Goal: Task Accomplishment & Management: Manage account settings

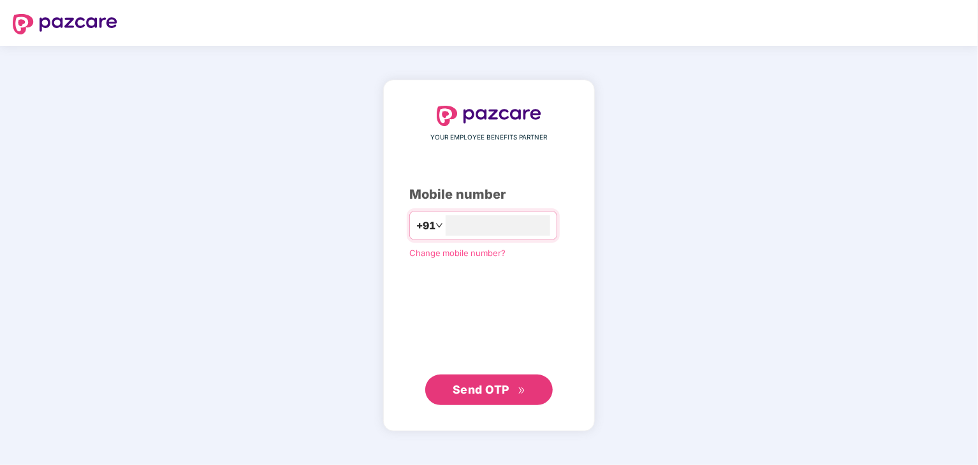
type input "**********"
click at [480, 399] on button "Send OTP" at bounding box center [488, 390] width 127 height 31
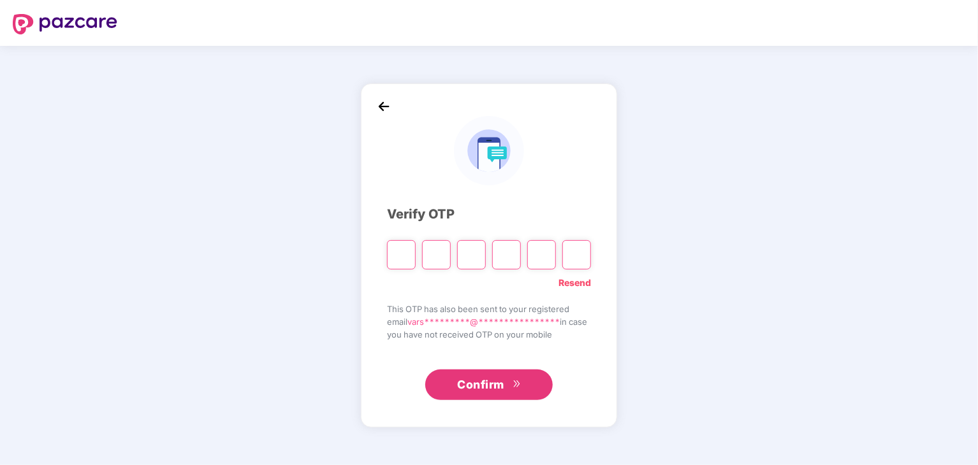
type input "*"
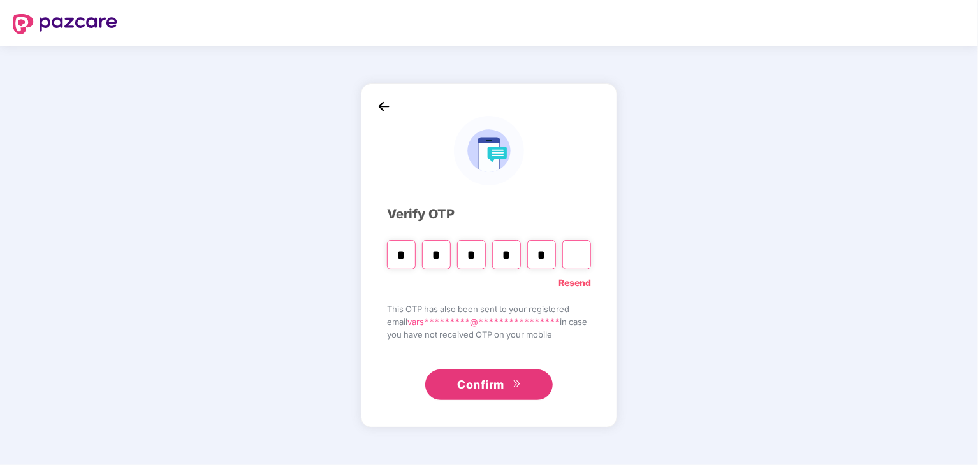
type input "*"
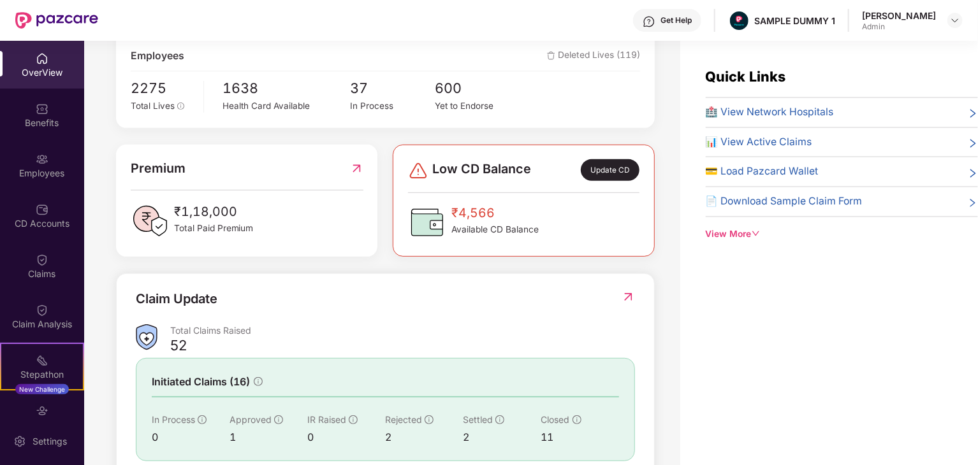
scroll to position [112, 0]
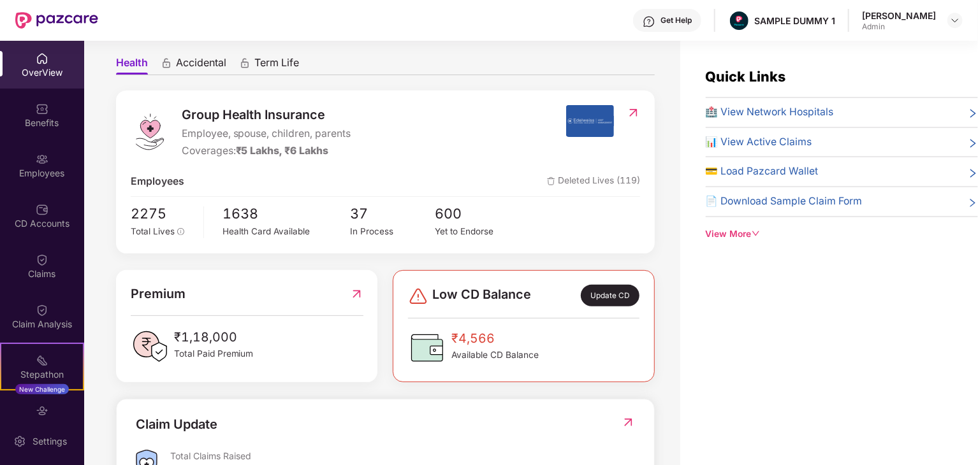
click at [198, 62] on span "Accidental" at bounding box center [201, 65] width 50 height 18
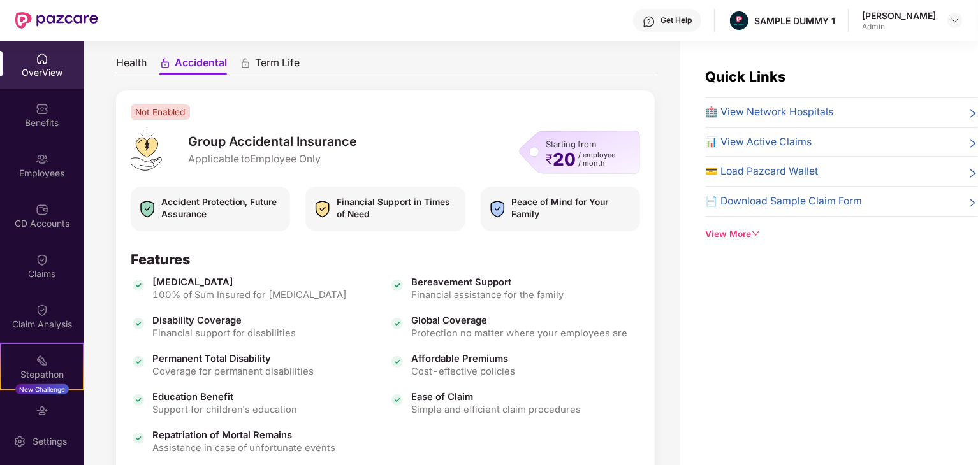
click at [278, 61] on span "Term Life" at bounding box center [277, 65] width 45 height 18
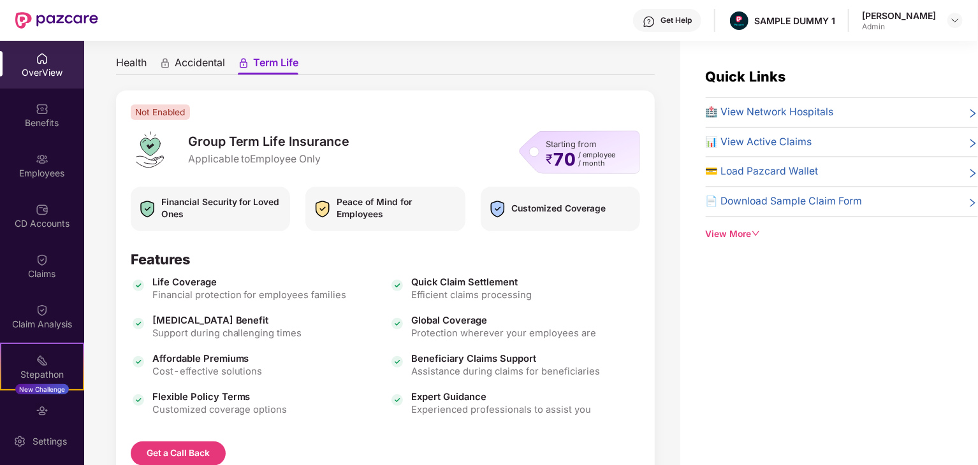
click at [187, 58] on span "Accidental" at bounding box center [200, 65] width 50 height 18
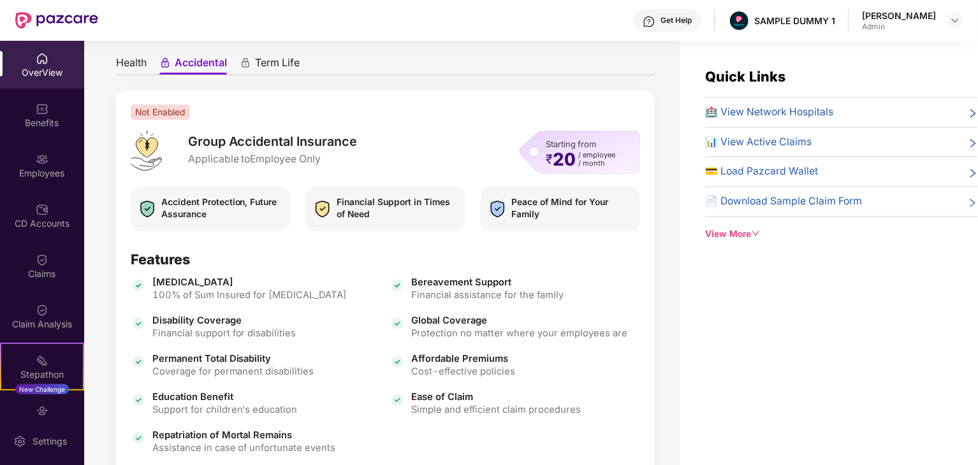
click at [122, 57] on span "Health" at bounding box center [131, 65] width 31 height 18
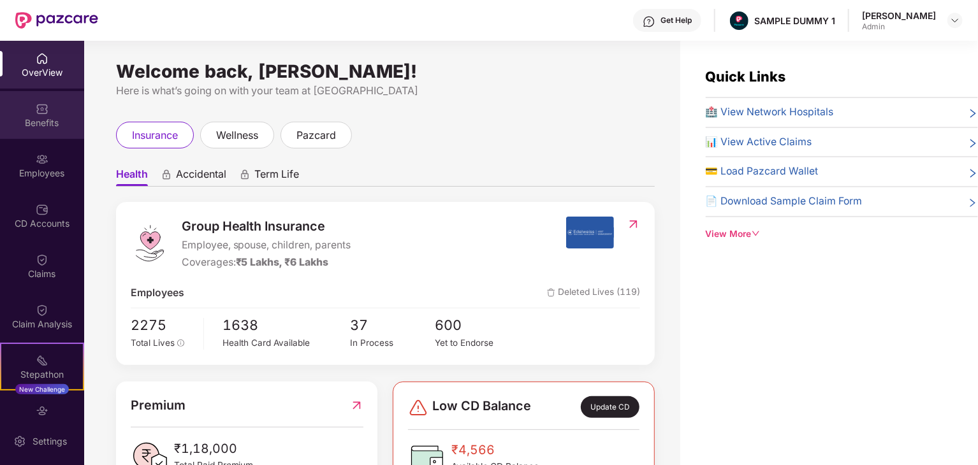
click at [51, 117] on div "Benefits" at bounding box center [42, 123] width 84 height 13
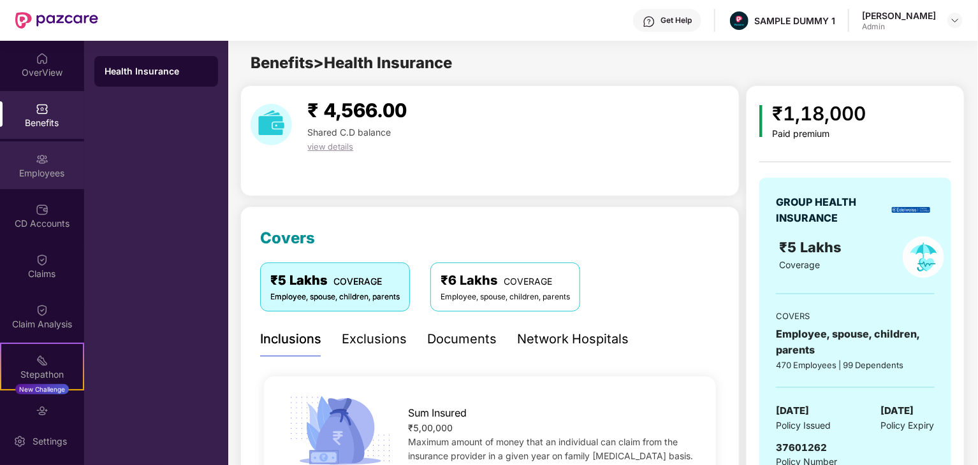
click at [43, 162] on img at bounding box center [42, 159] width 13 height 13
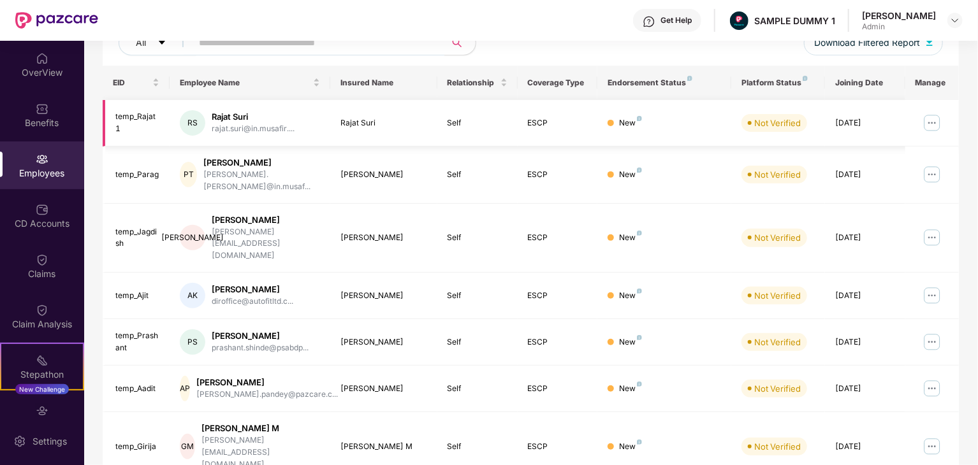
scroll to position [186, 0]
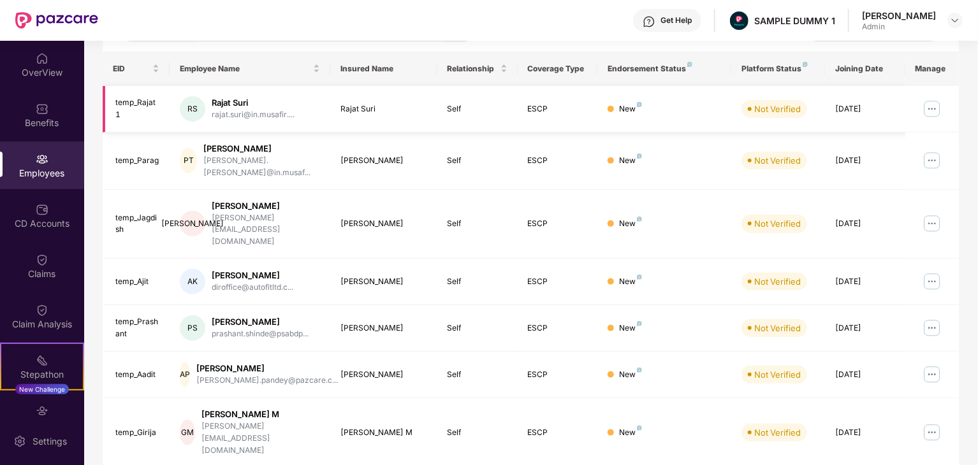
click at [932, 105] on img at bounding box center [931, 109] width 20 height 20
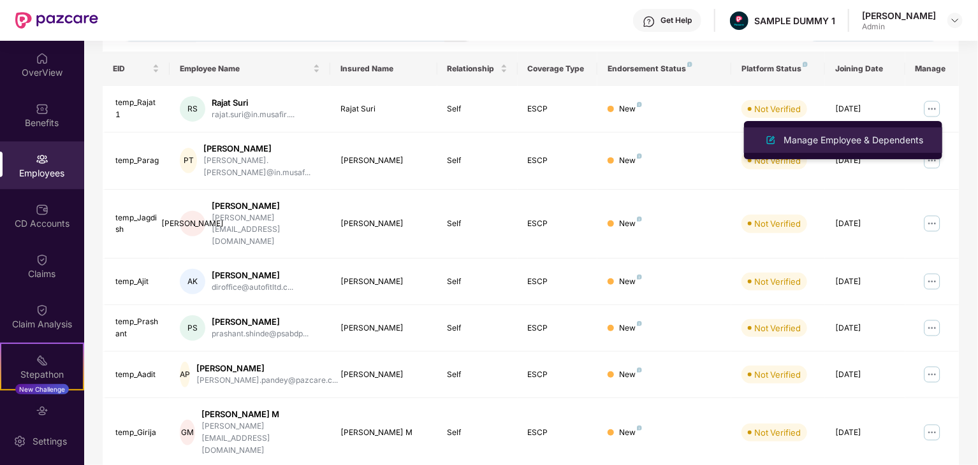
click at [853, 135] on div "Manage Employee & Dependents" at bounding box center [853, 140] width 145 height 14
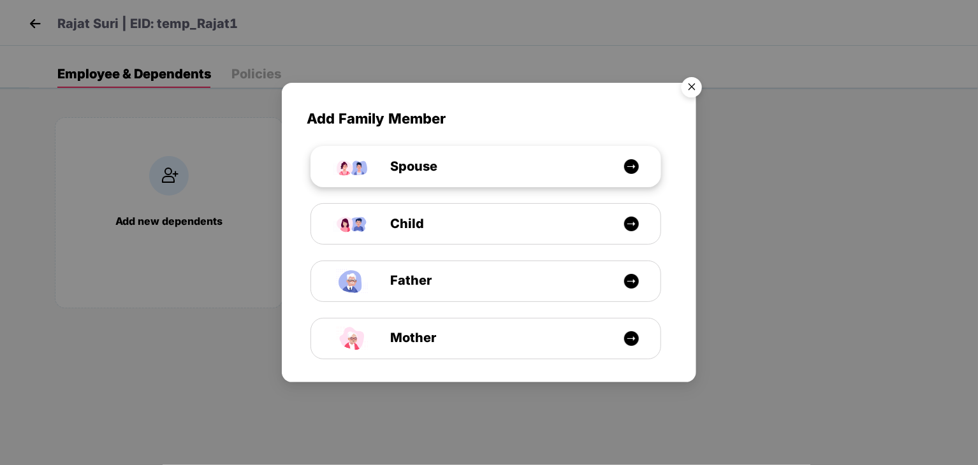
click at [632, 166] on img at bounding box center [631, 167] width 16 height 16
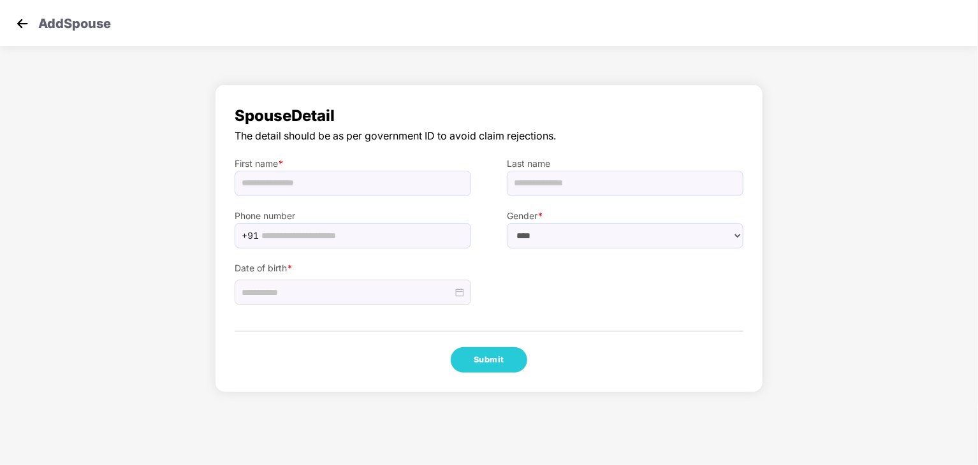
select select "******"
click at [28, 24] on img at bounding box center [22, 23] width 19 height 19
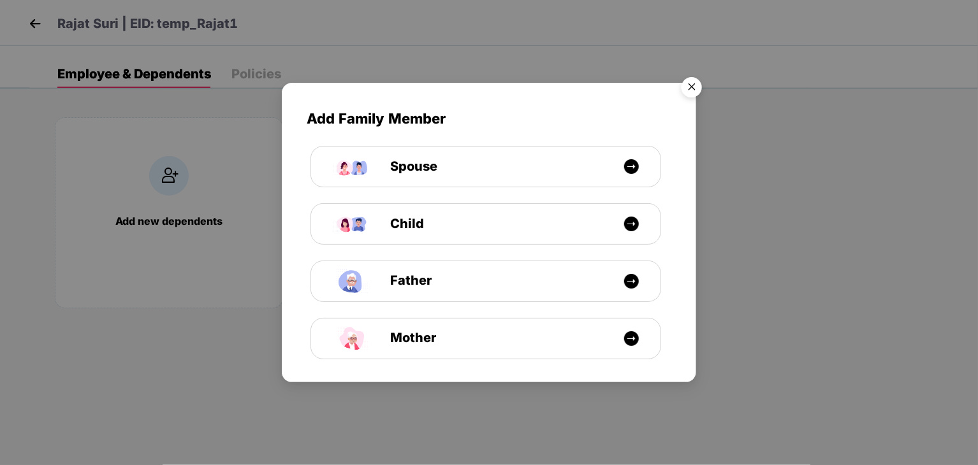
click at [696, 83] on img "Close" at bounding box center [692, 89] width 36 height 36
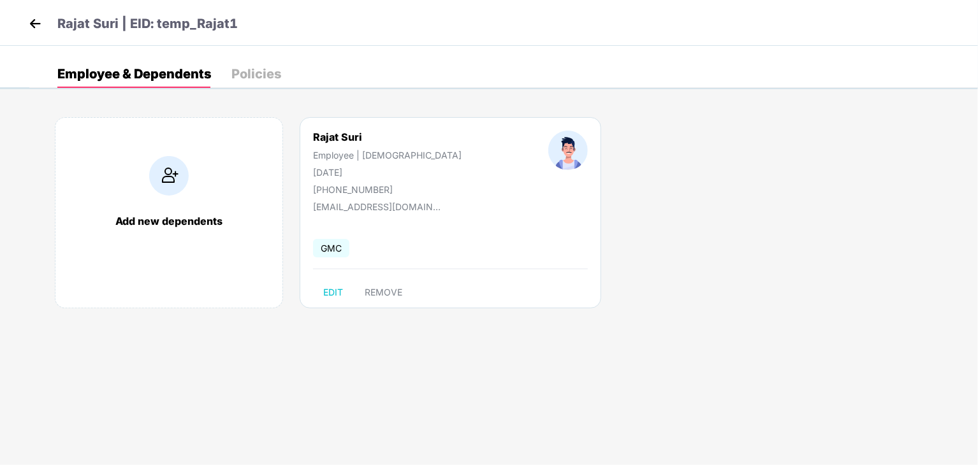
click at [41, 20] on img at bounding box center [34, 23] width 19 height 19
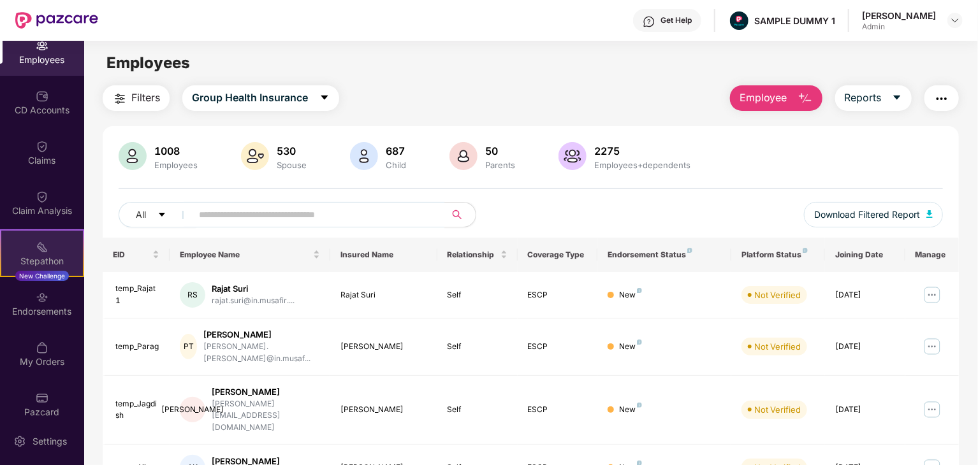
scroll to position [127, 0]
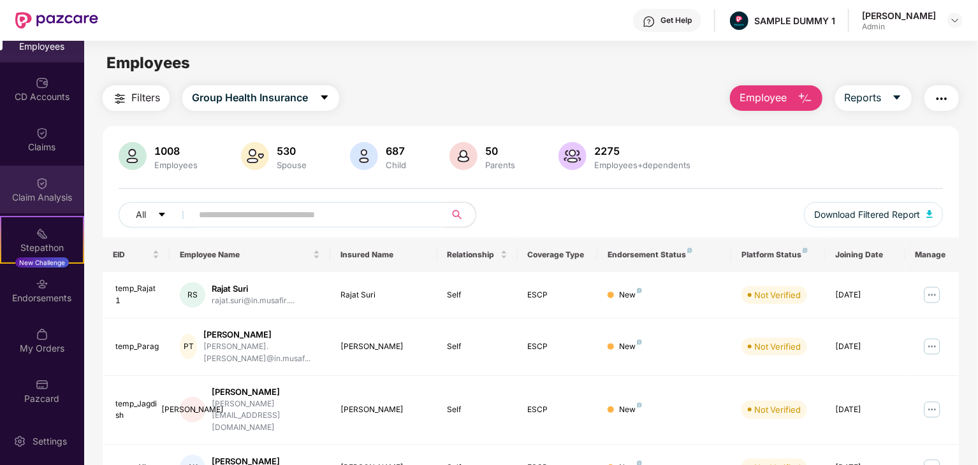
click at [50, 191] on div "Claim Analysis" at bounding box center [42, 197] width 84 height 13
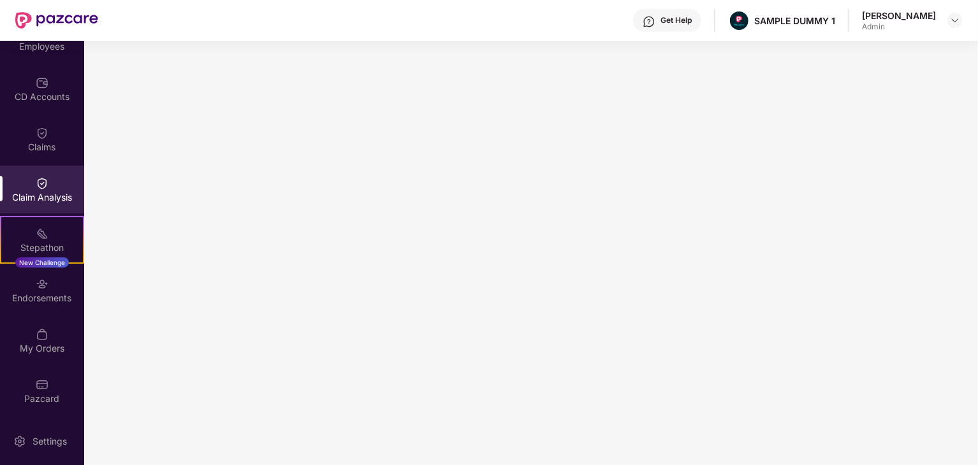
click at [948, 27] on div at bounding box center [954, 20] width 15 height 15
click at [951, 20] on img at bounding box center [954, 20] width 10 height 10
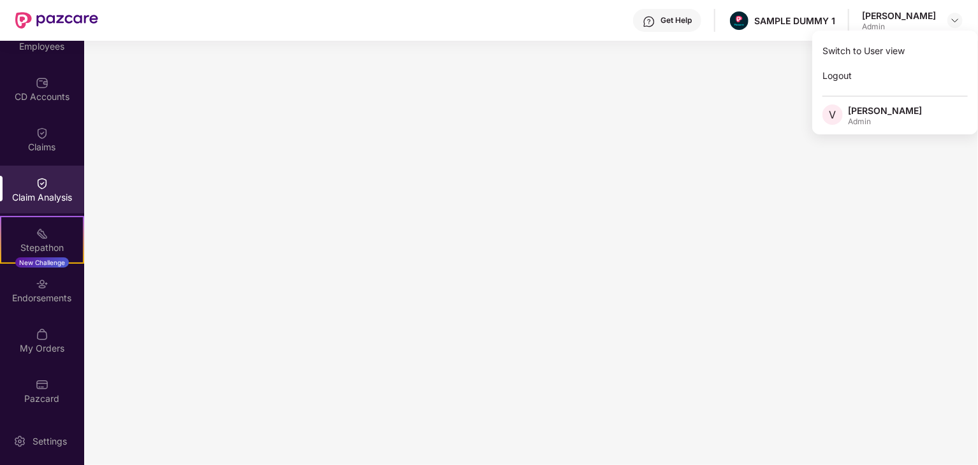
click at [832, 113] on span "V" at bounding box center [832, 114] width 7 height 15
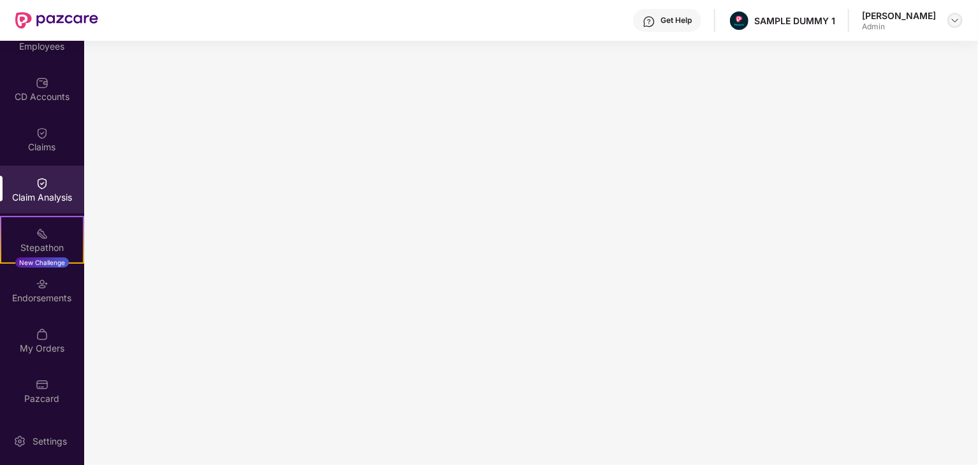
click at [948, 20] on div at bounding box center [954, 20] width 15 height 15
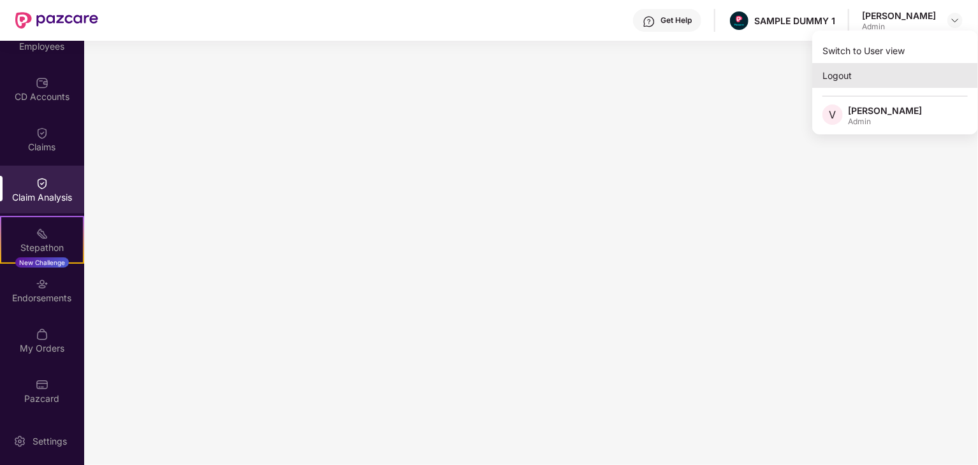
click at [827, 77] on div "Logout" at bounding box center [895, 75] width 166 height 25
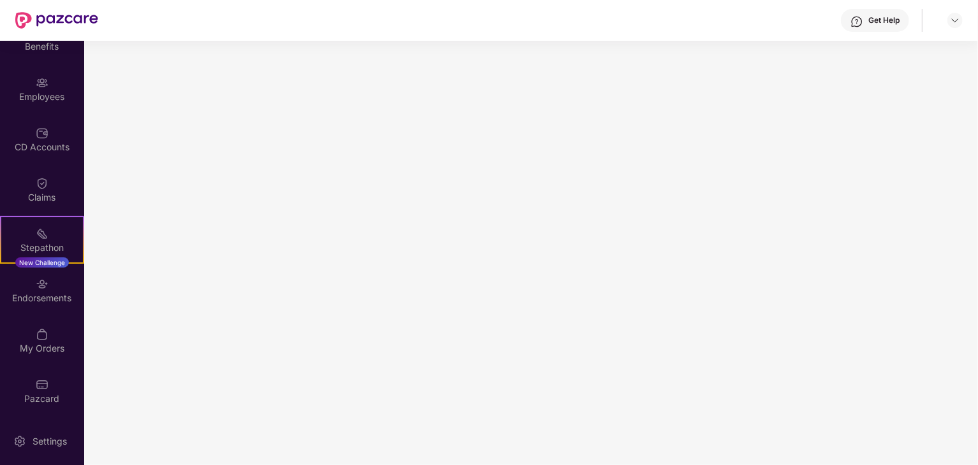
scroll to position [76, 0]
